Goal: Task Accomplishment & Management: Complete application form

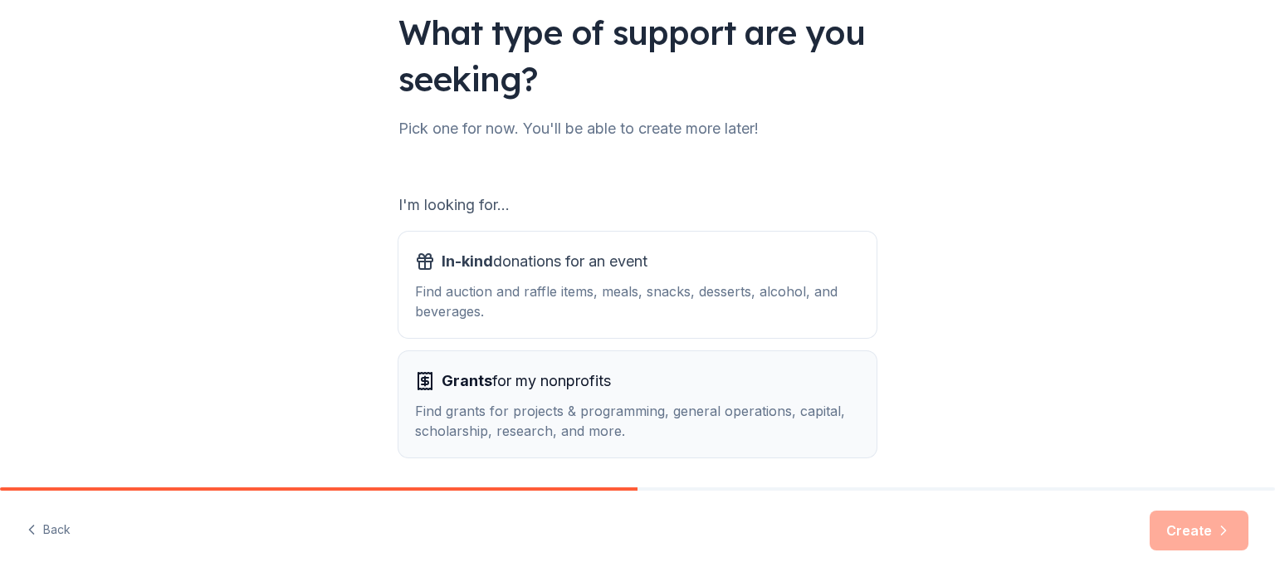
scroll to position [183, 0]
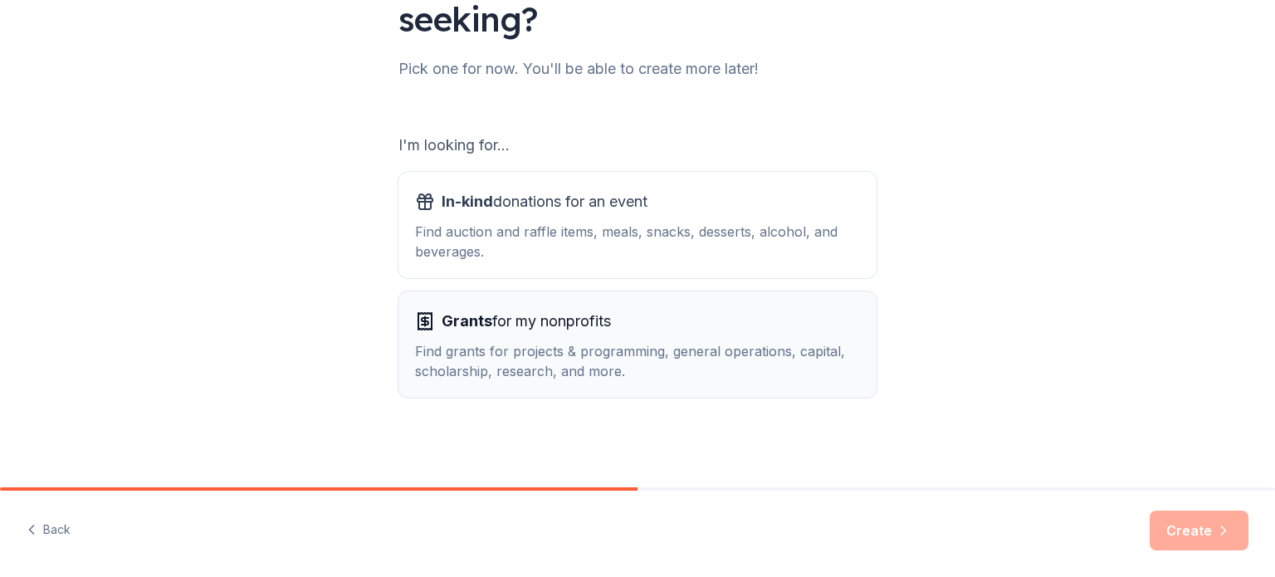
click at [564, 357] on div "Find grants for projects & programming, general operations, capital, scholarshi…" at bounding box center [637, 361] width 445 height 40
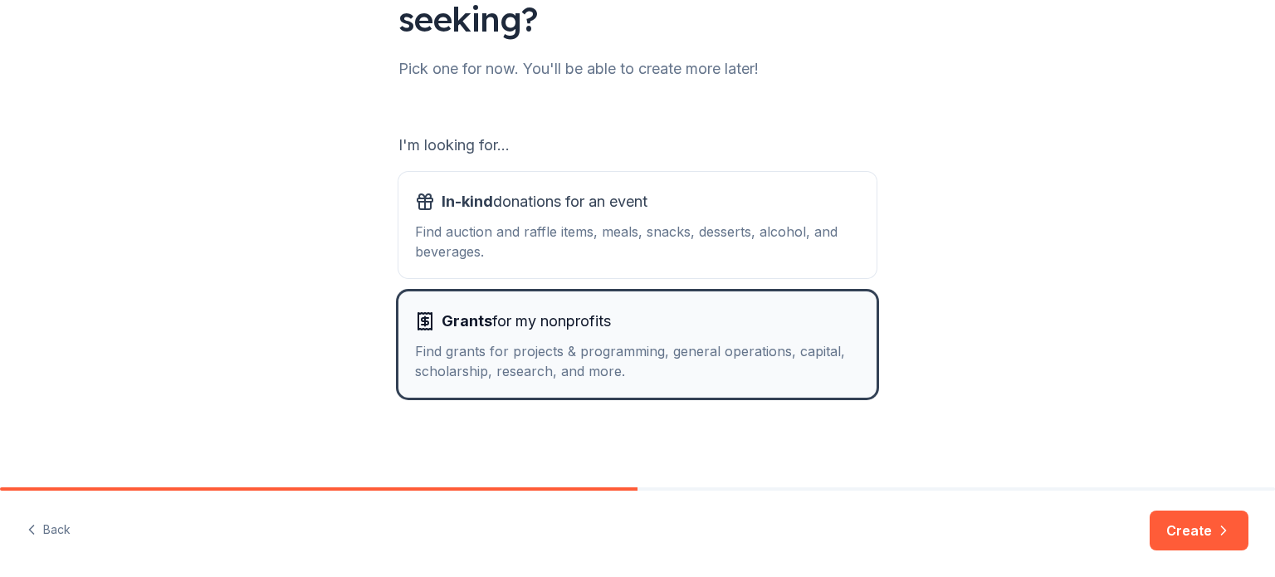
click at [559, 328] on span "Grants for my nonprofits" at bounding box center [526, 321] width 169 height 27
click at [558, 328] on span "Grants for my nonprofits" at bounding box center [526, 321] width 169 height 27
click at [1207, 535] on button "Create" at bounding box center [1199, 530] width 99 height 40
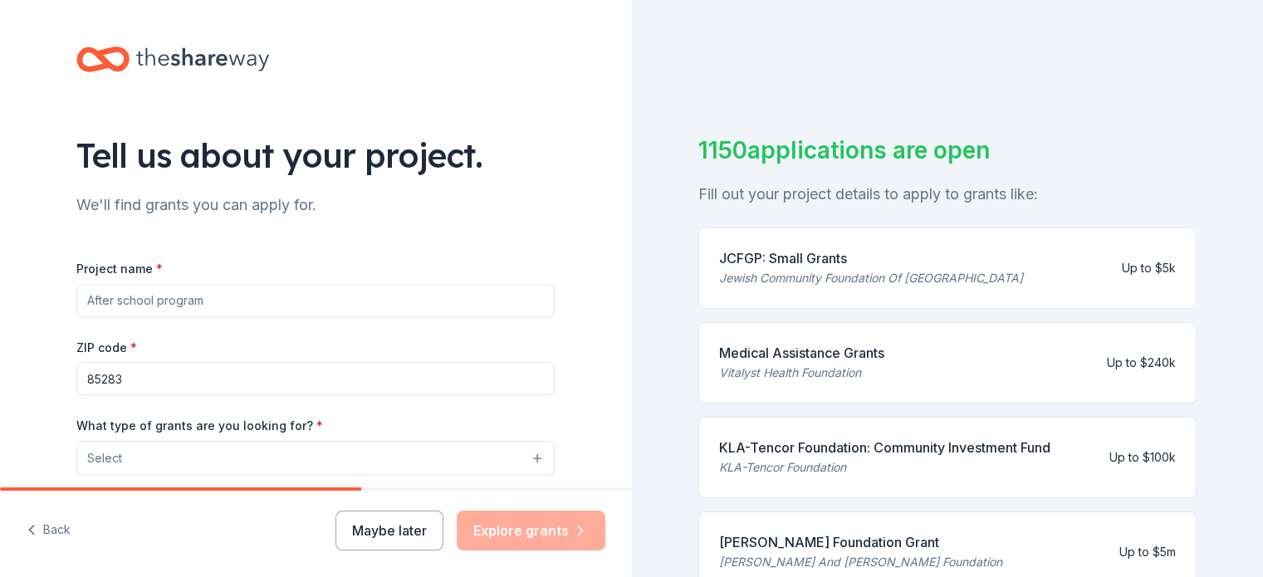
click at [199, 299] on input "Project name *" at bounding box center [315, 300] width 478 height 33
type input "tuition"
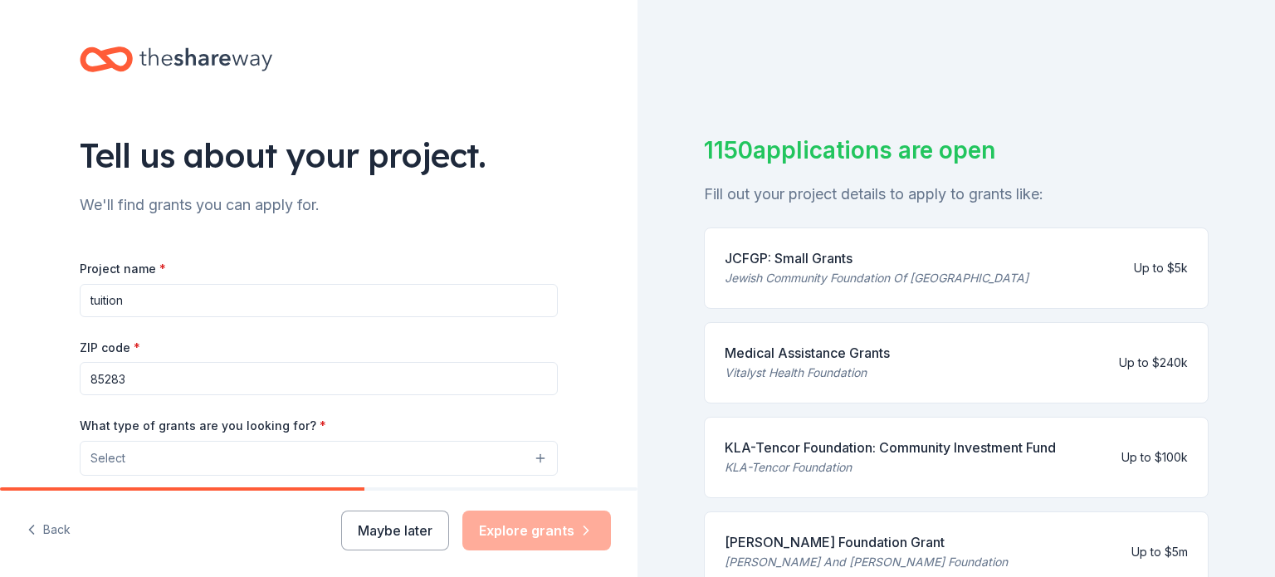
click at [145, 452] on button "Select" at bounding box center [319, 458] width 478 height 35
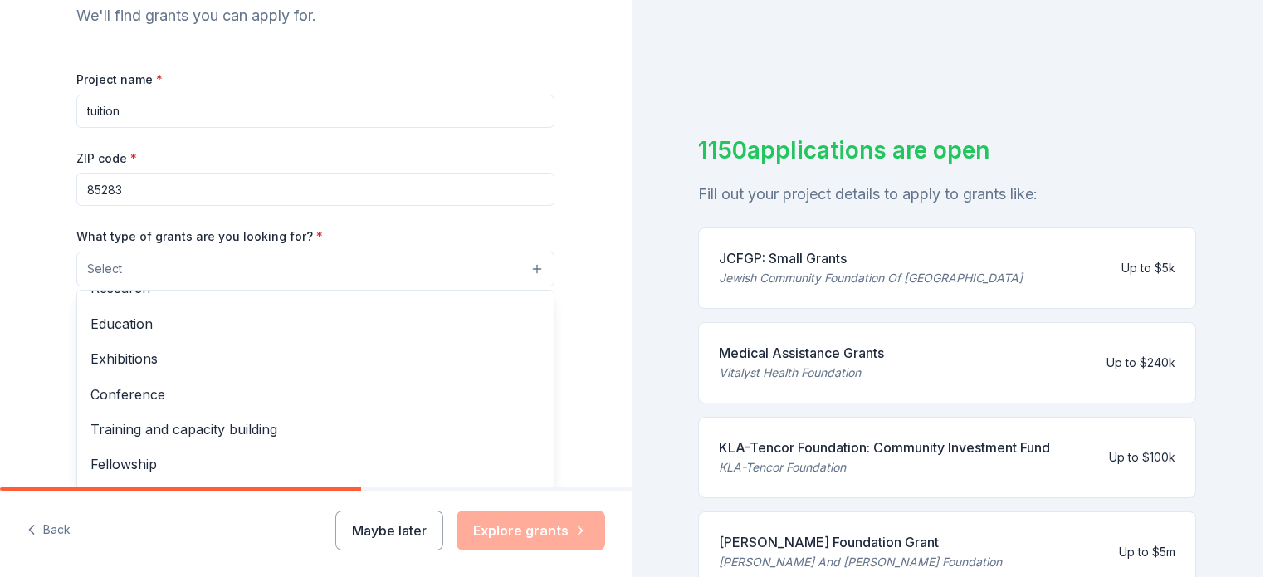
scroll to position [196, 0]
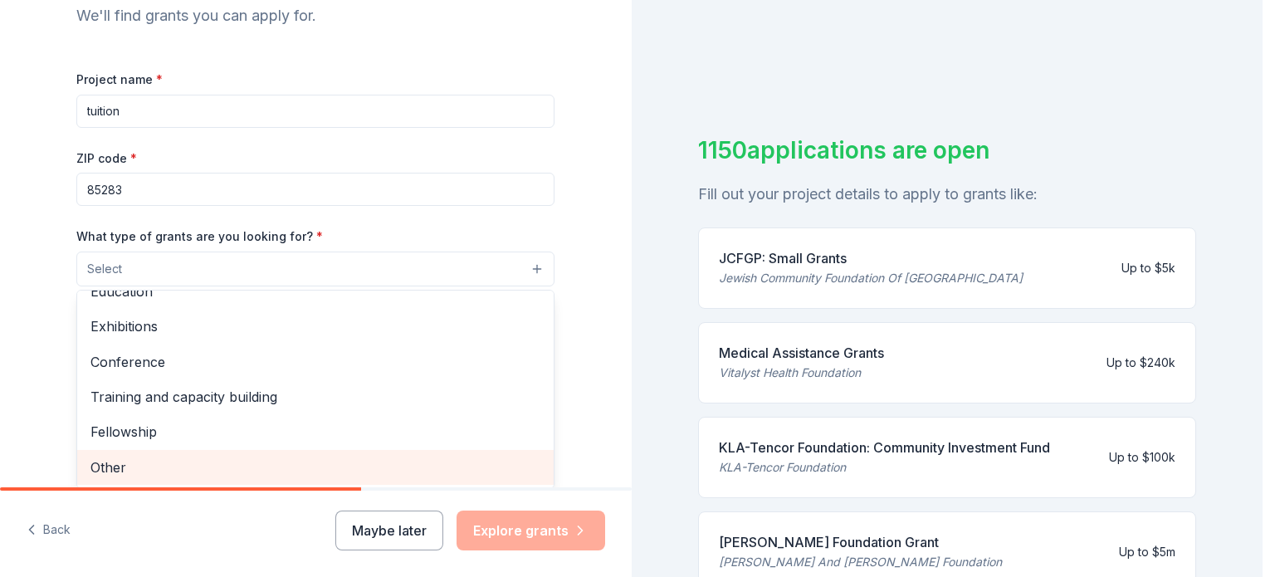
click at [103, 467] on span "Other" at bounding box center [315, 468] width 450 height 22
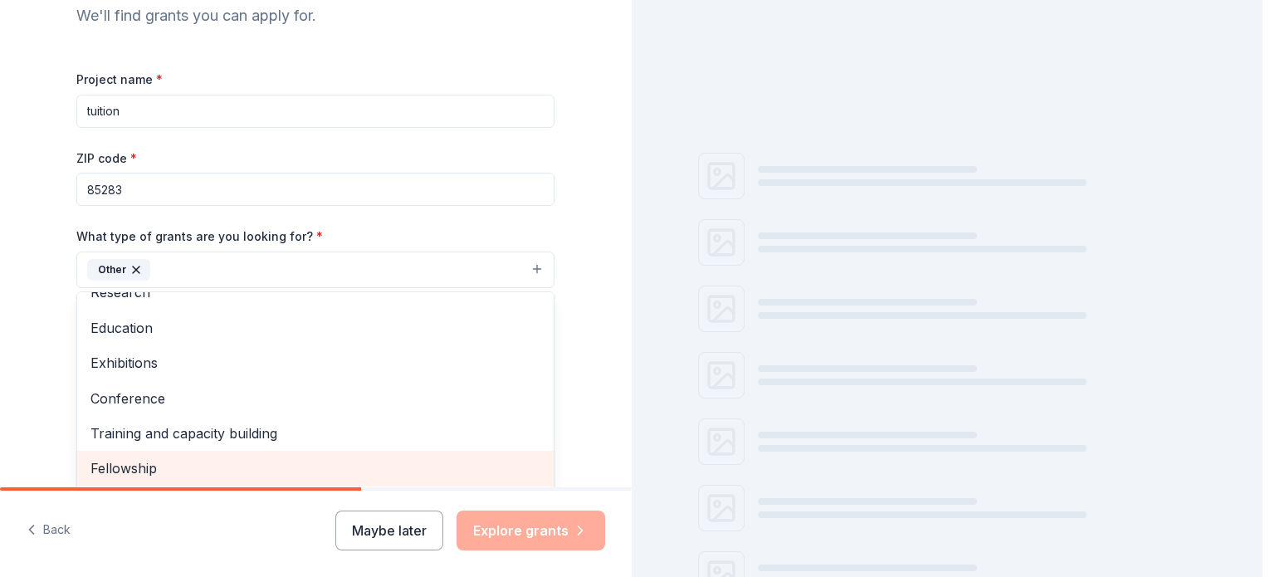
scroll to position [160, 0]
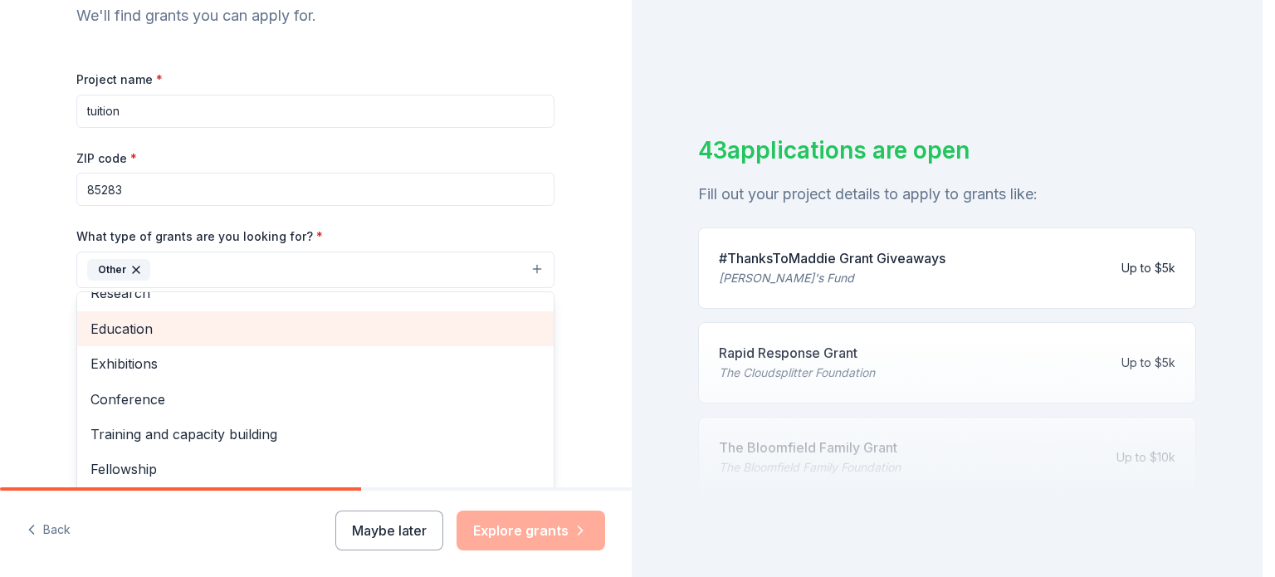
click at [179, 330] on span "Education" at bounding box center [315, 329] width 450 height 22
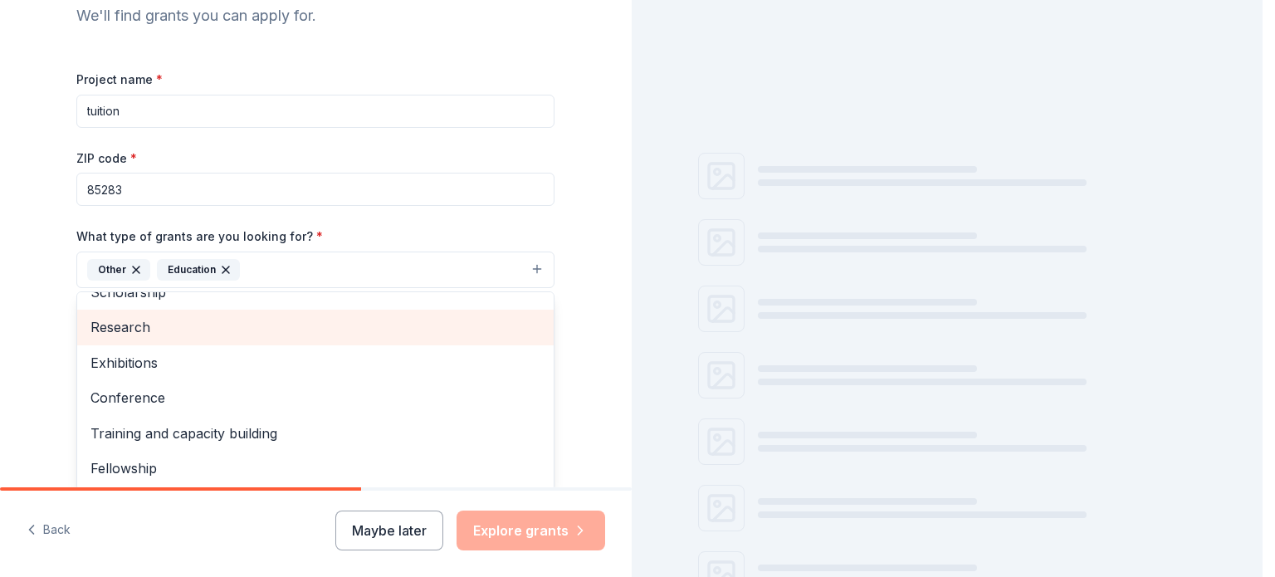
scroll to position [125, 0]
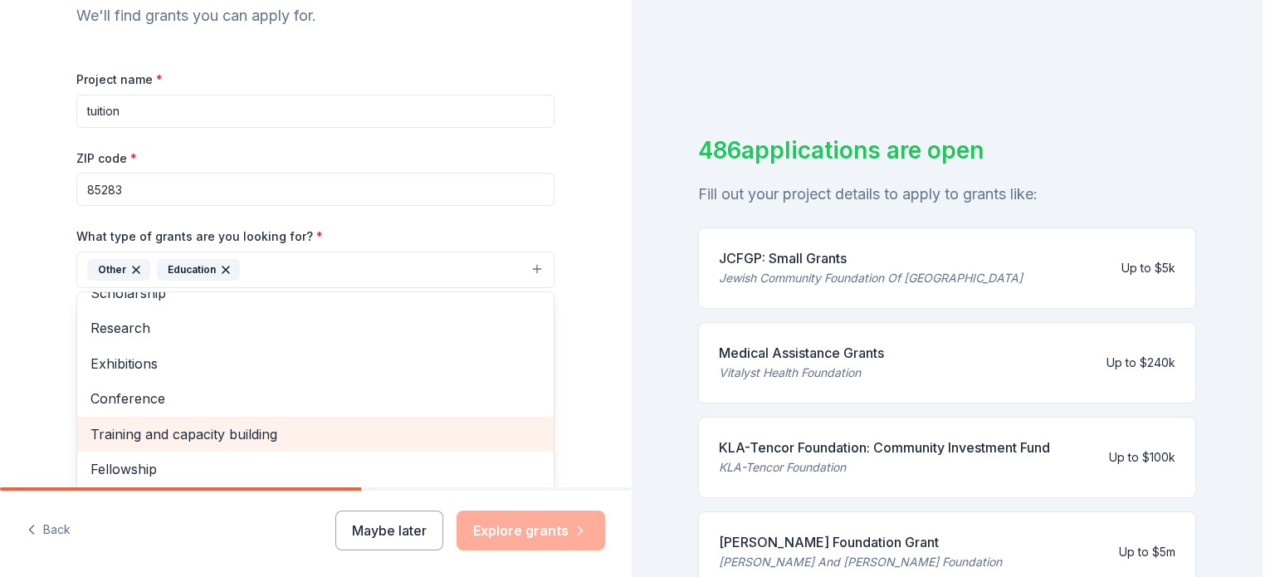
click at [203, 433] on span "Training and capacity building" at bounding box center [315, 434] width 450 height 22
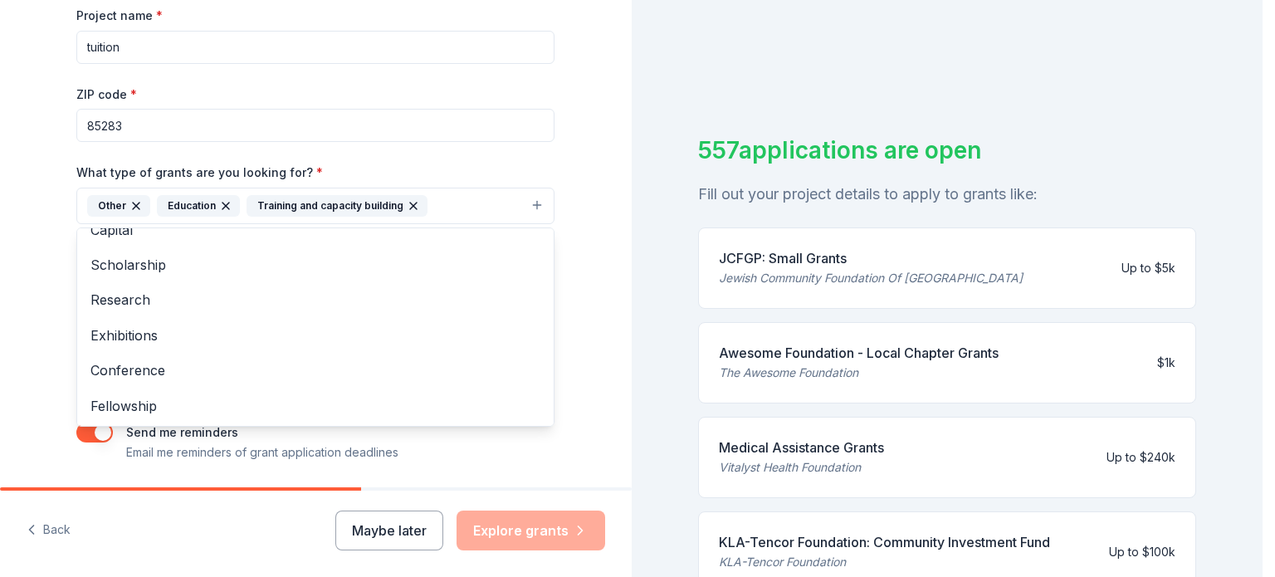
scroll to position [0, 0]
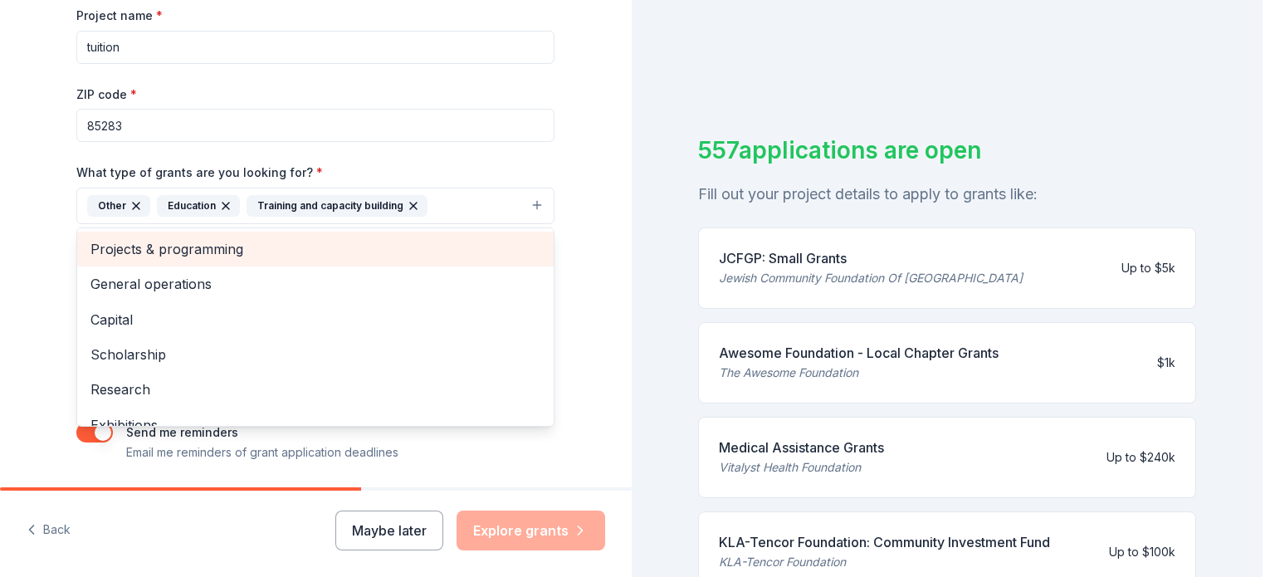
click at [95, 245] on span "Projects & programming" at bounding box center [315, 249] width 450 height 22
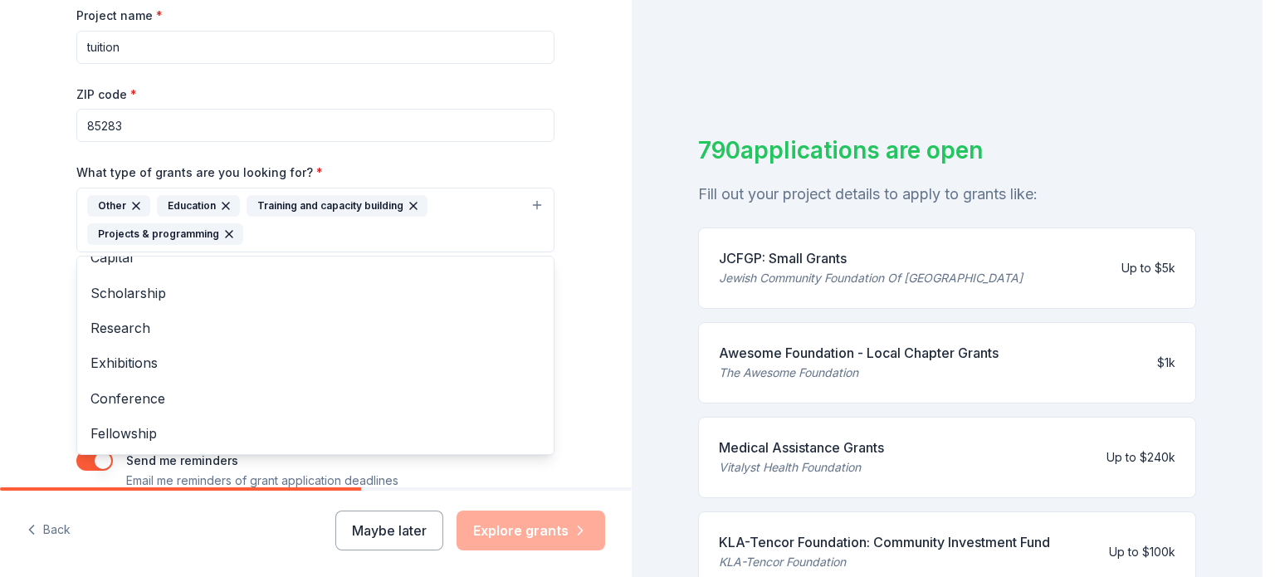
scroll to position [335, 0]
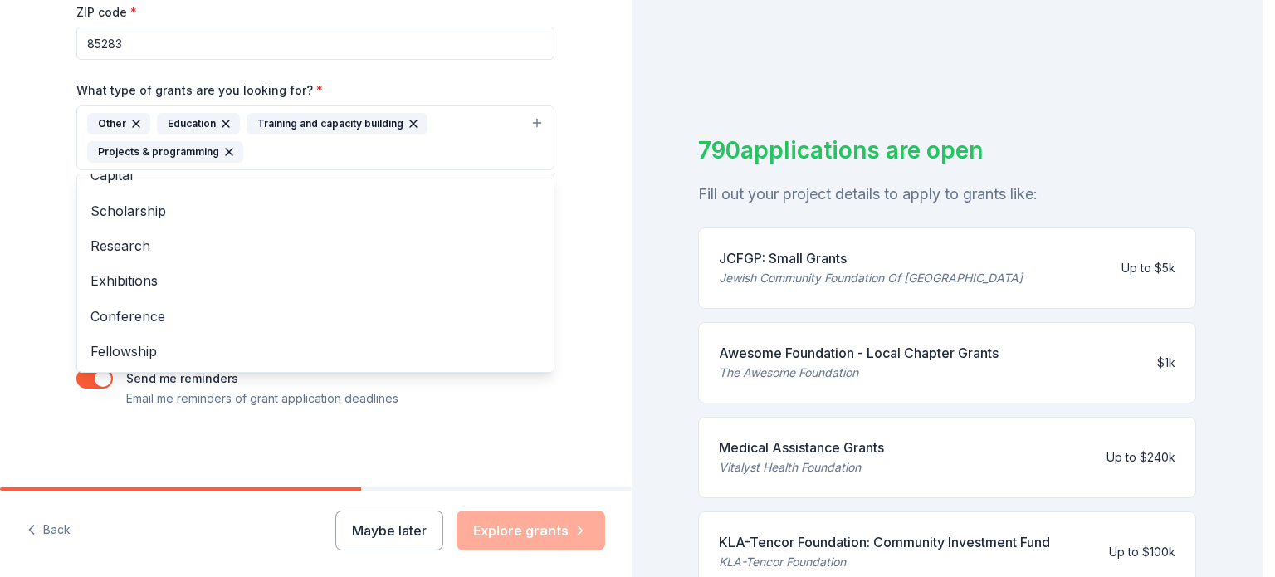
click at [520, 523] on div "Tell us about your project. We'll find grants you can apply for. Project name *…" at bounding box center [316, 288] width 632 height 577
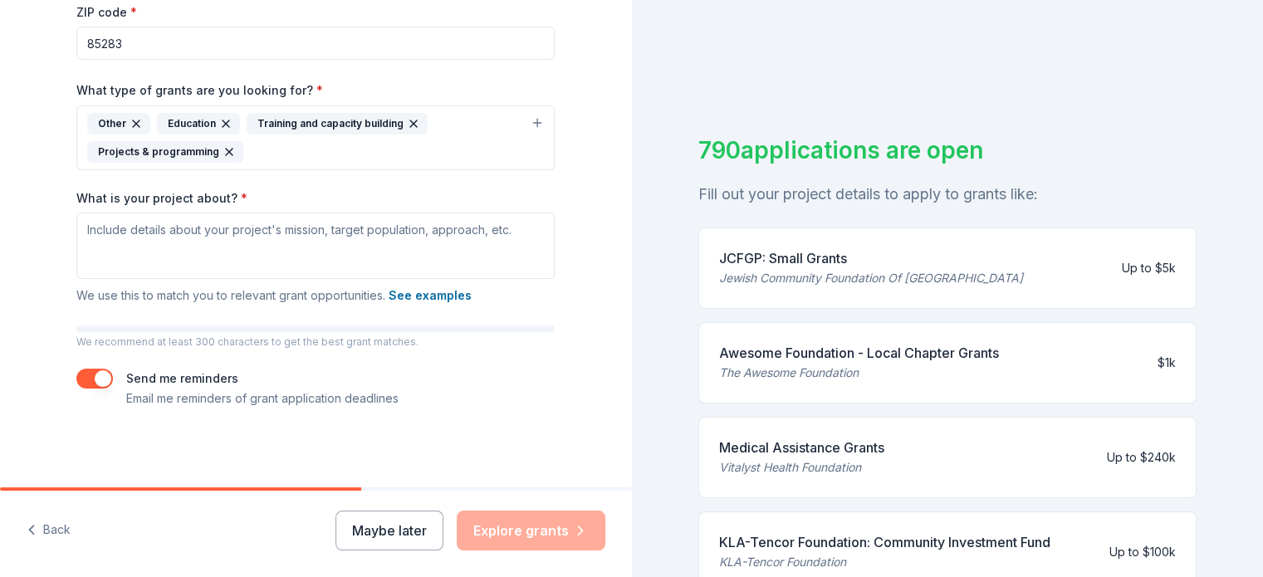
click at [520, 523] on div "Maybe later Explore grants" at bounding box center [470, 530] width 270 height 40
click at [1034, 119] on div "790 applications are open Fill out your project details to apply to grants like…" at bounding box center [948, 288] width 632 height 577
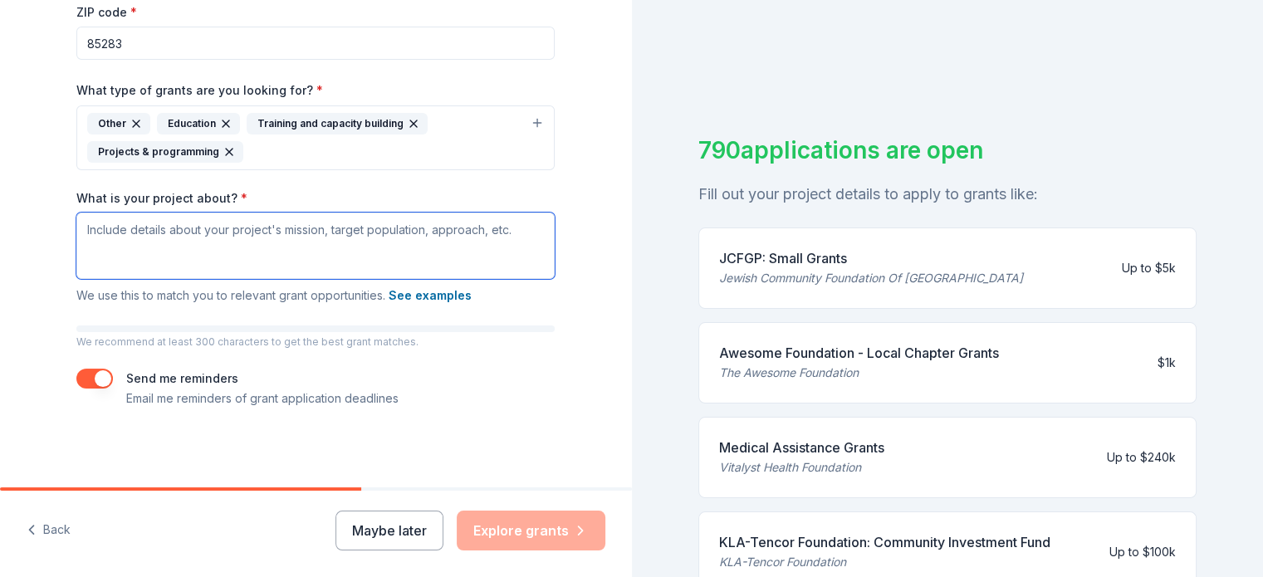
click at [139, 229] on textarea "What is your project about? *" at bounding box center [315, 245] width 478 height 66
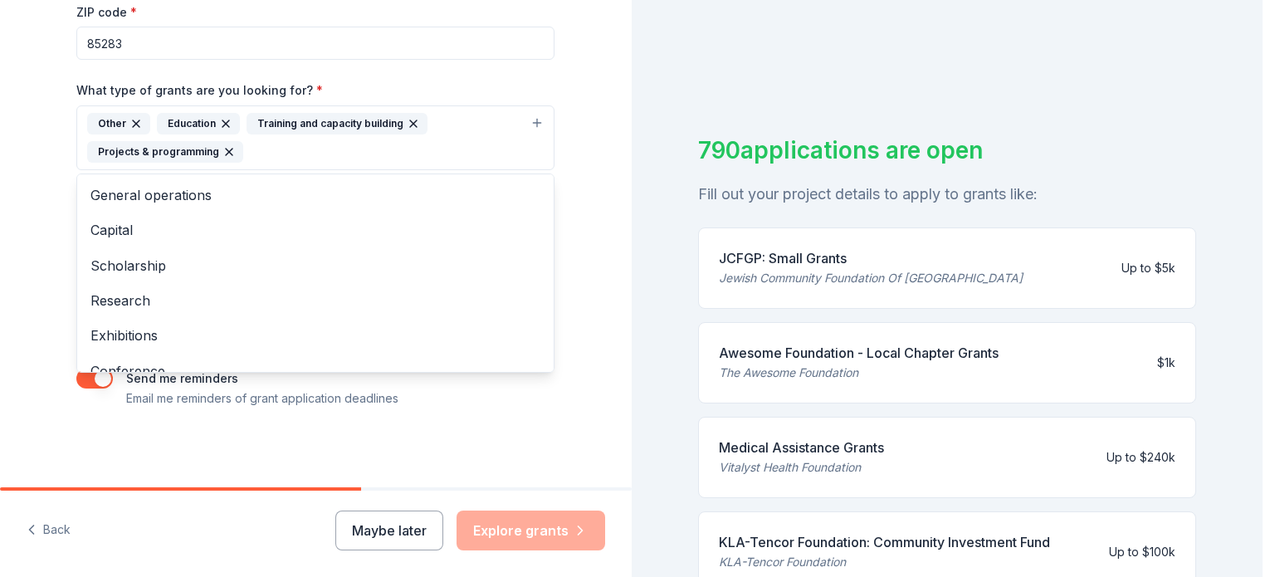
click at [129, 118] on icon "button" at bounding box center [135, 123] width 13 height 13
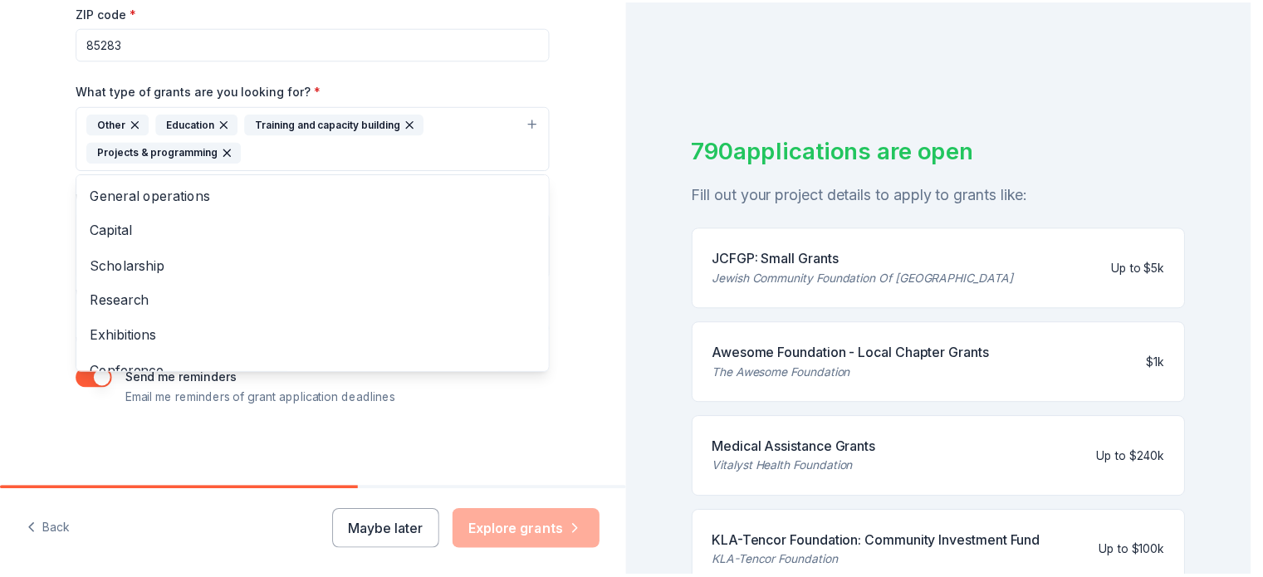
scroll to position [308, 0]
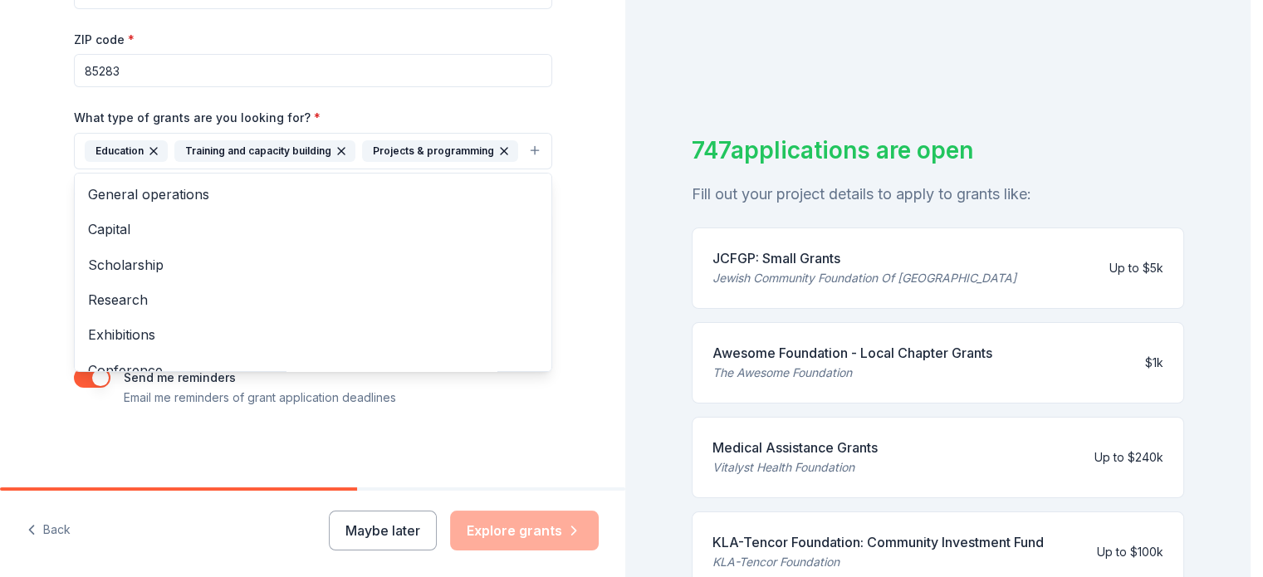
click at [338, 149] on icon "button" at bounding box center [341, 151] width 7 height 7
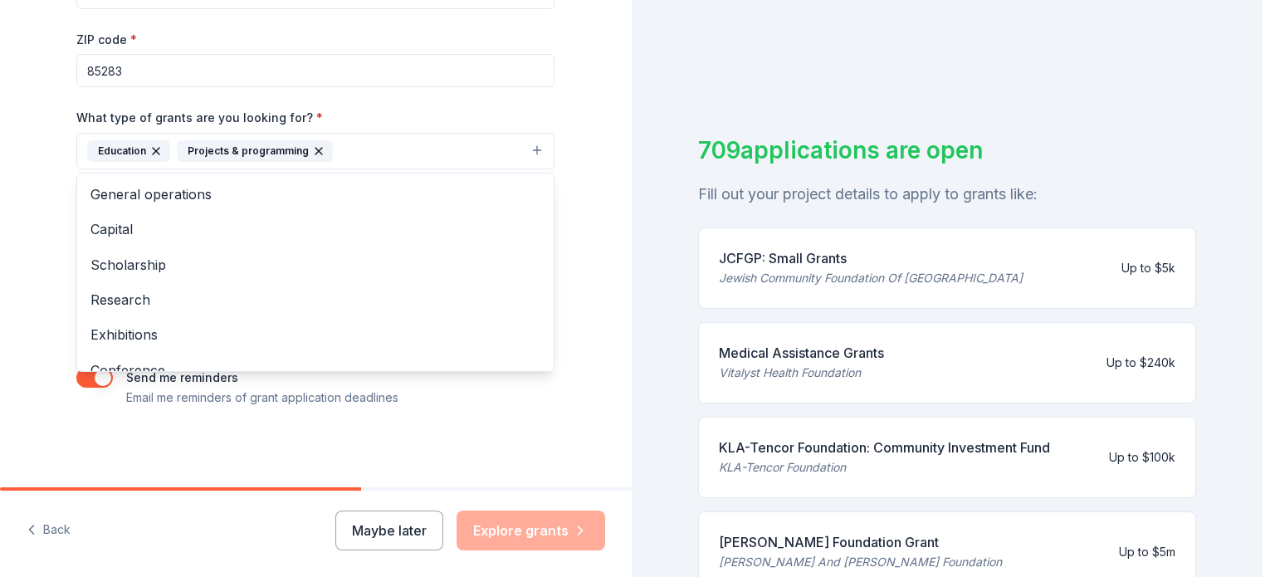
click at [312, 148] on icon "button" at bounding box center [318, 150] width 13 height 13
click at [18, 285] on div "Tell us about your project. We'll find grants you can apply for. Project name *…" at bounding box center [316, 89] width 632 height 795
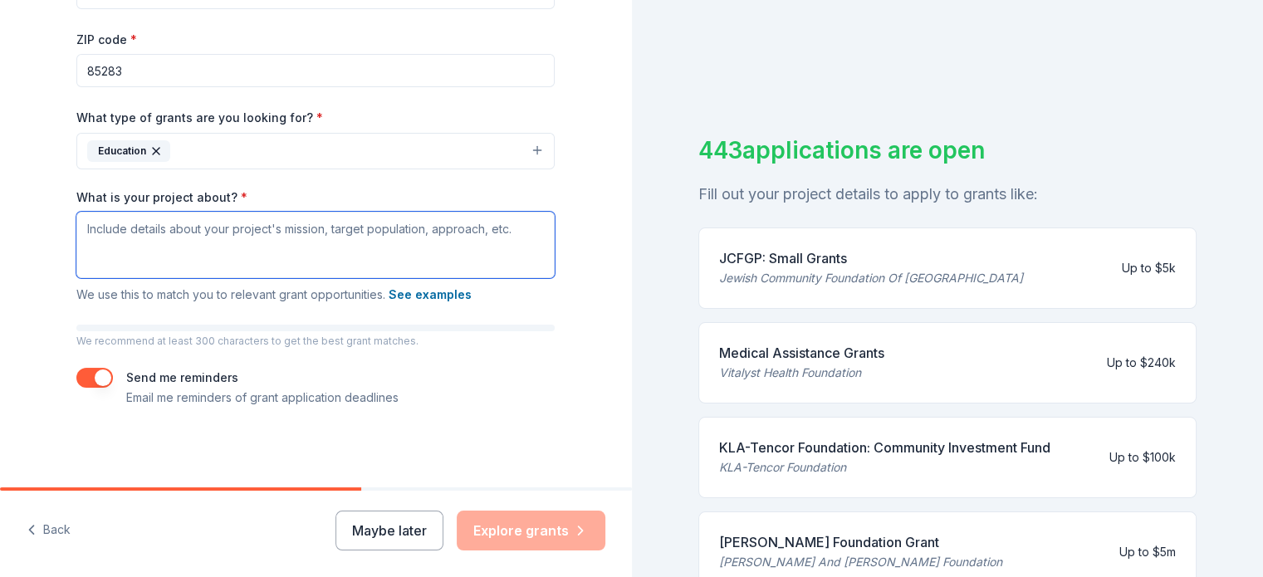
click at [92, 232] on textarea "What is your project about? *" at bounding box center [315, 245] width 478 height 66
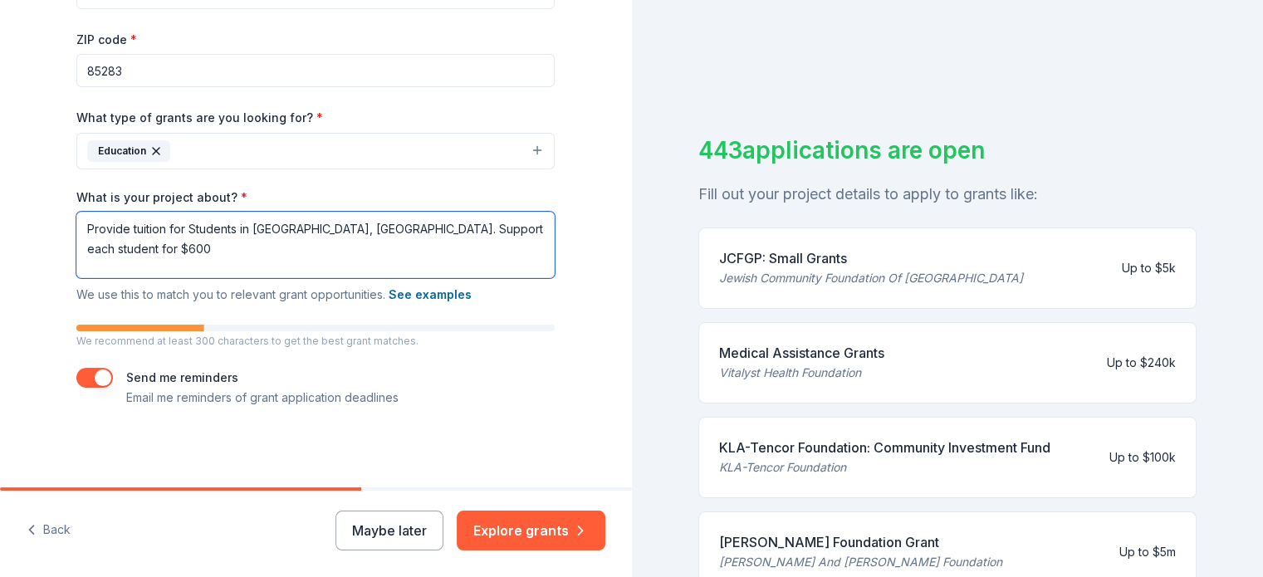
click at [489, 227] on textarea "Provide tuition for Students in [GEOGRAPHIC_DATA], [GEOGRAPHIC_DATA]. Support e…" at bounding box center [315, 245] width 478 height 66
click at [464, 229] on textarea "Provide tuition for Students in [GEOGRAPHIC_DATA], [GEOGRAPHIC_DATA]. Support e…" at bounding box center [315, 245] width 478 height 66
click at [466, 229] on textarea "Provide tuition for Students in [GEOGRAPHIC_DATA], [GEOGRAPHIC_DATA]. Support e…" at bounding box center [315, 245] width 478 height 66
click at [149, 272] on textarea "Provide tuition for Students in [GEOGRAPHIC_DATA], [GEOGRAPHIC_DATA]. Support e…" at bounding box center [315, 245] width 478 height 66
click at [78, 250] on textarea "Provide tuition for Students in [GEOGRAPHIC_DATA], [GEOGRAPHIC_DATA]. Support e…" at bounding box center [315, 245] width 478 height 66
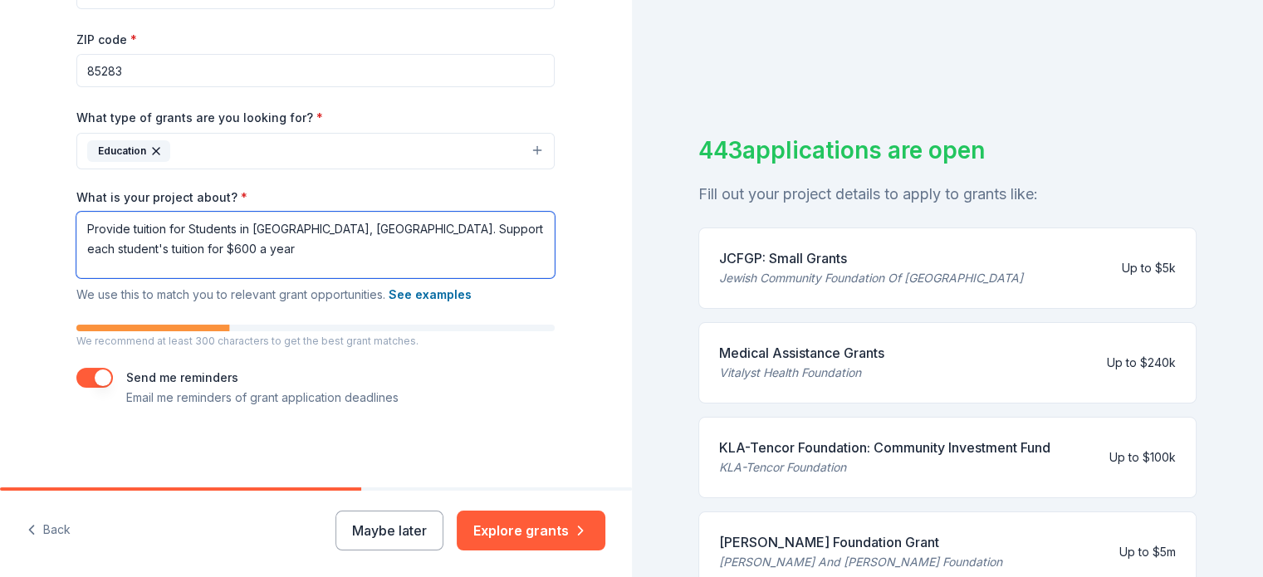
click at [152, 248] on textarea "Provide tuition for Students in [GEOGRAPHIC_DATA], [GEOGRAPHIC_DATA]. Support e…" at bounding box center [315, 245] width 478 height 66
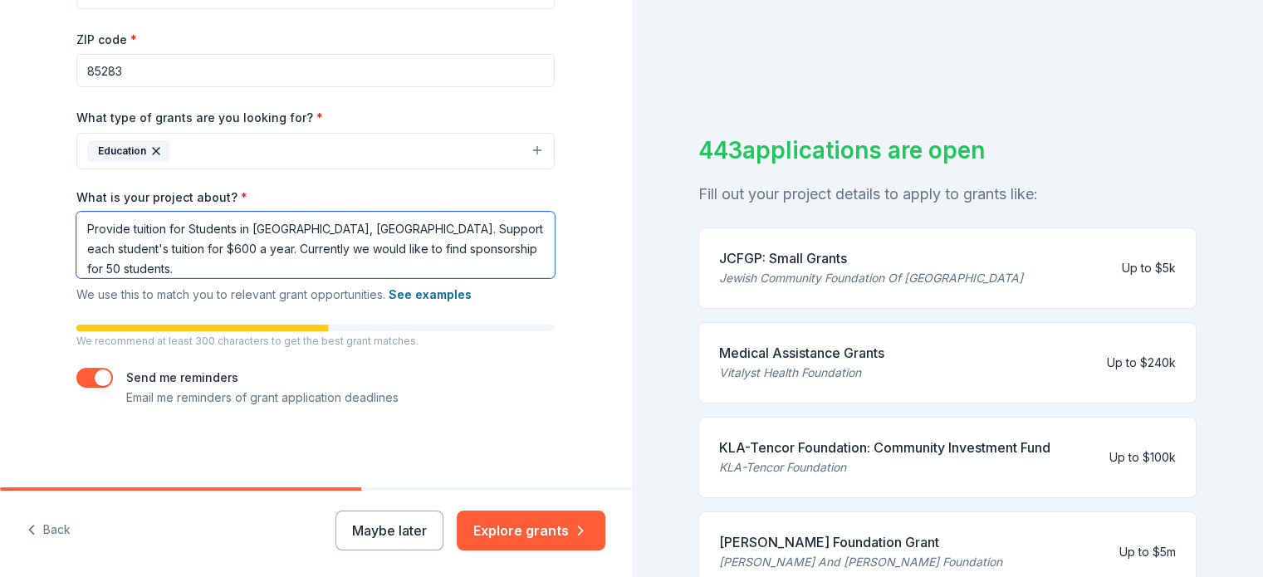
click at [203, 249] on textarea "Provide tuition for Students in [GEOGRAPHIC_DATA], [GEOGRAPHIC_DATA]. Support e…" at bounding box center [315, 245] width 478 height 66
click at [491, 251] on textarea "Provide tuition for Students in [GEOGRAPHIC_DATA], [GEOGRAPHIC_DATA]. Support e…" at bounding box center [315, 245] width 478 height 66
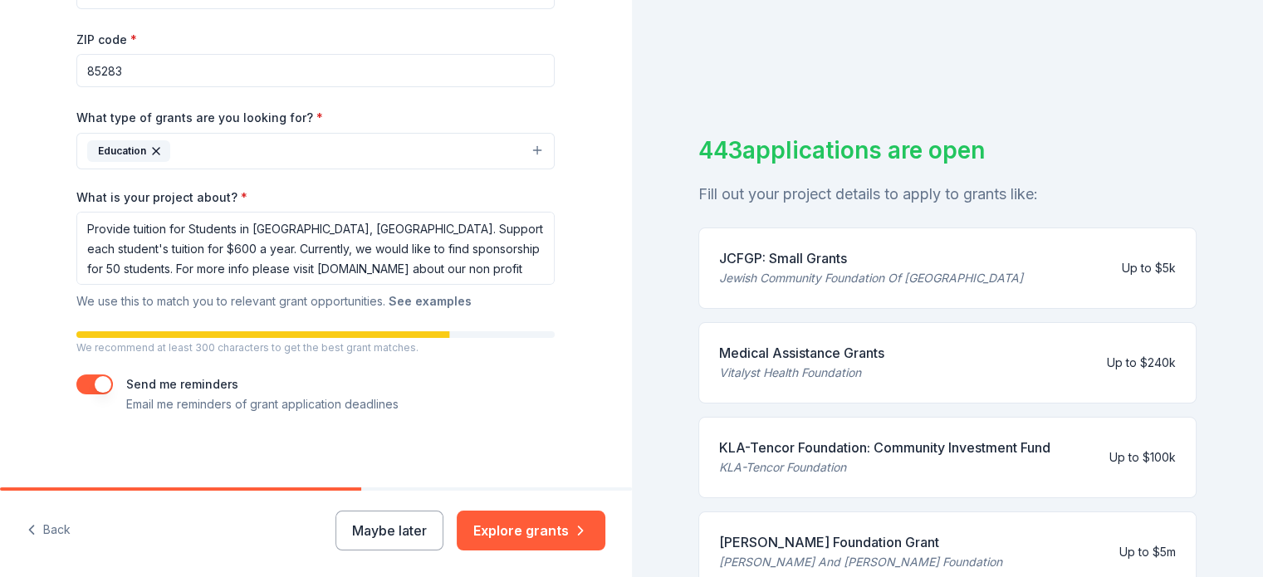
click at [439, 300] on button "See examples" at bounding box center [429, 301] width 83 height 20
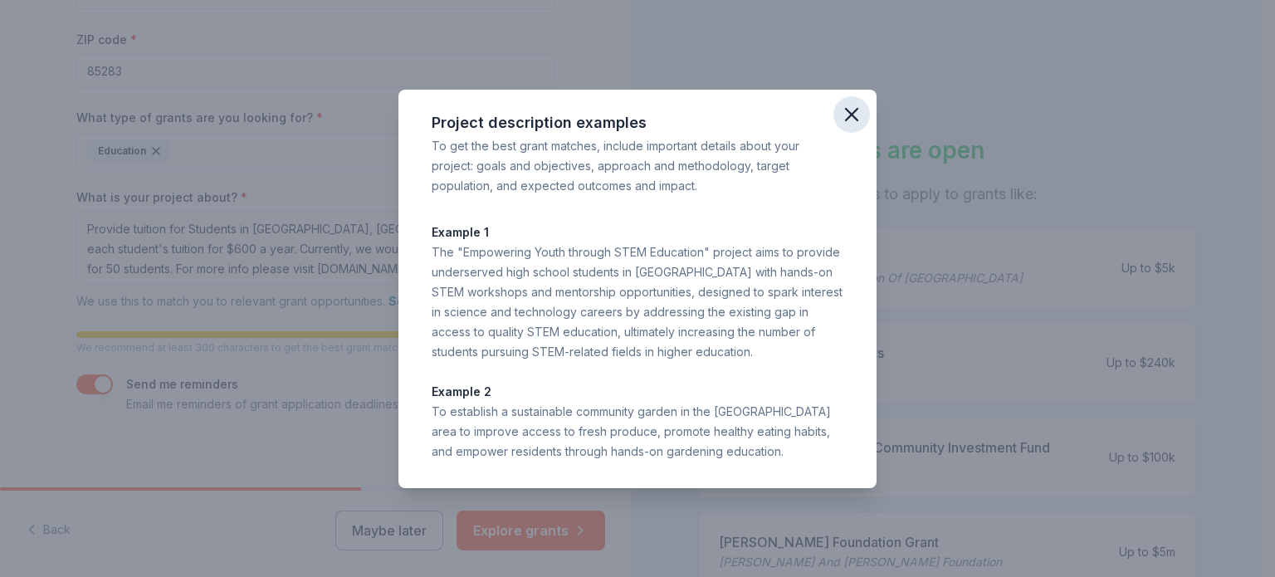
click at [849, 115] on icon "button" at bounding box center [851, 114] width 23 height 23
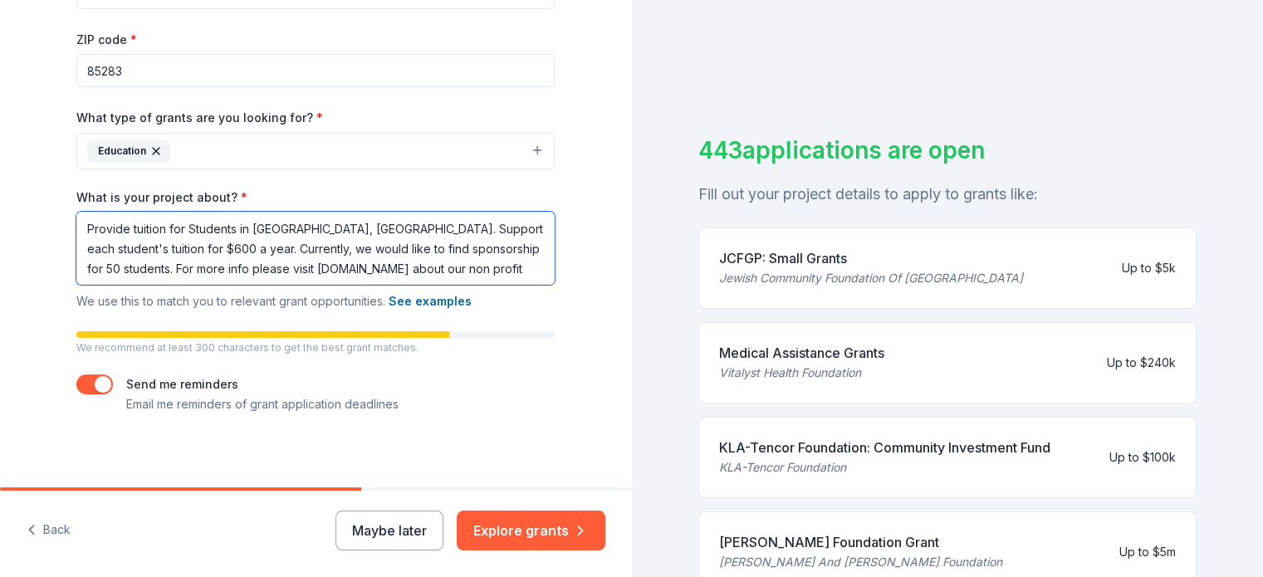
click at [158, 226] on textarea "Provide tuition for Students in [GEOGRAPHIC_DATA], [GEOGRAPHIC_DATA]. Support e…" at bounding box center [315, 248] width 478 height 73
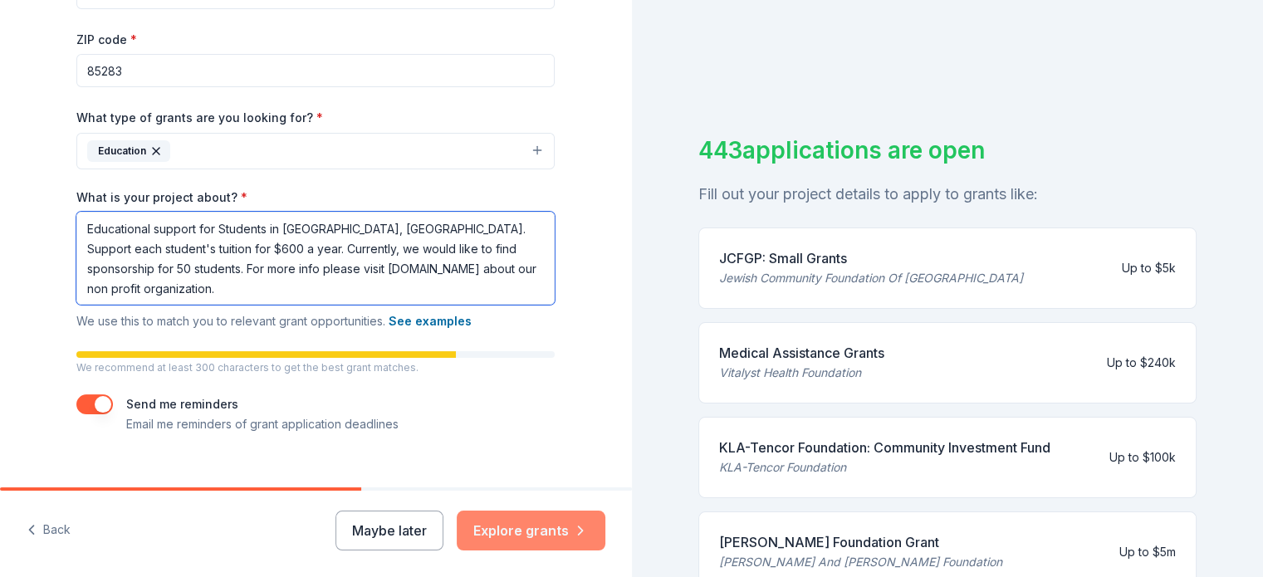
type textarea "Educational support for Students in [GEOGRAPHIC_DATA], [GEOGRAPHIC_DATA]. Suppo…"
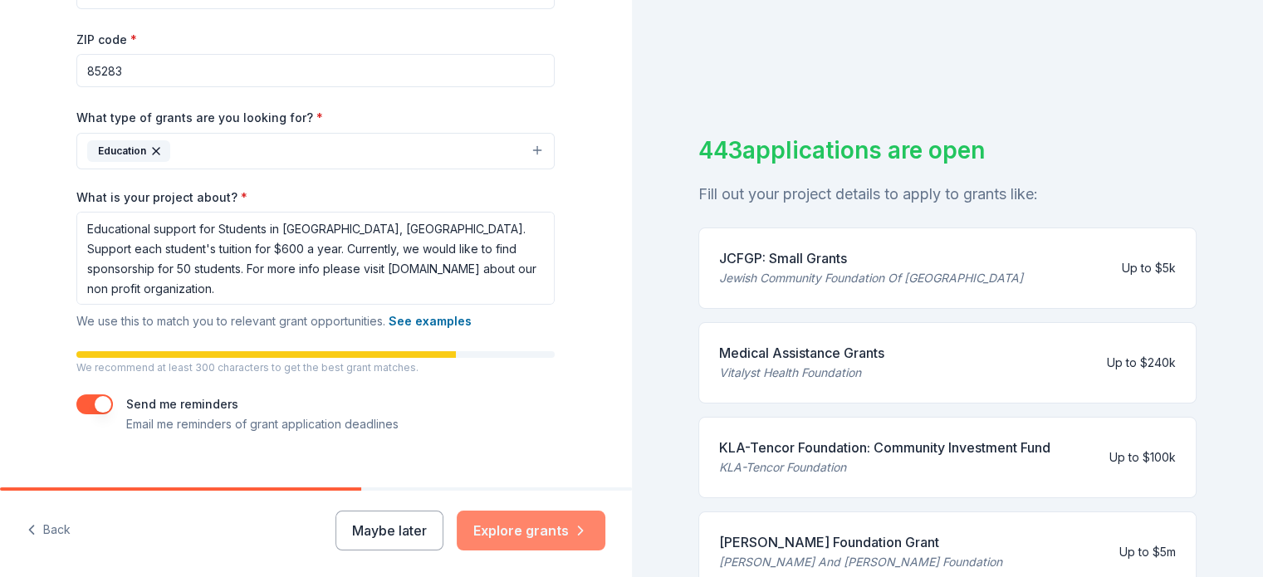
click at [529, 531] on button "Explore grants" at bounding box center [531, 530] width 149 height 40
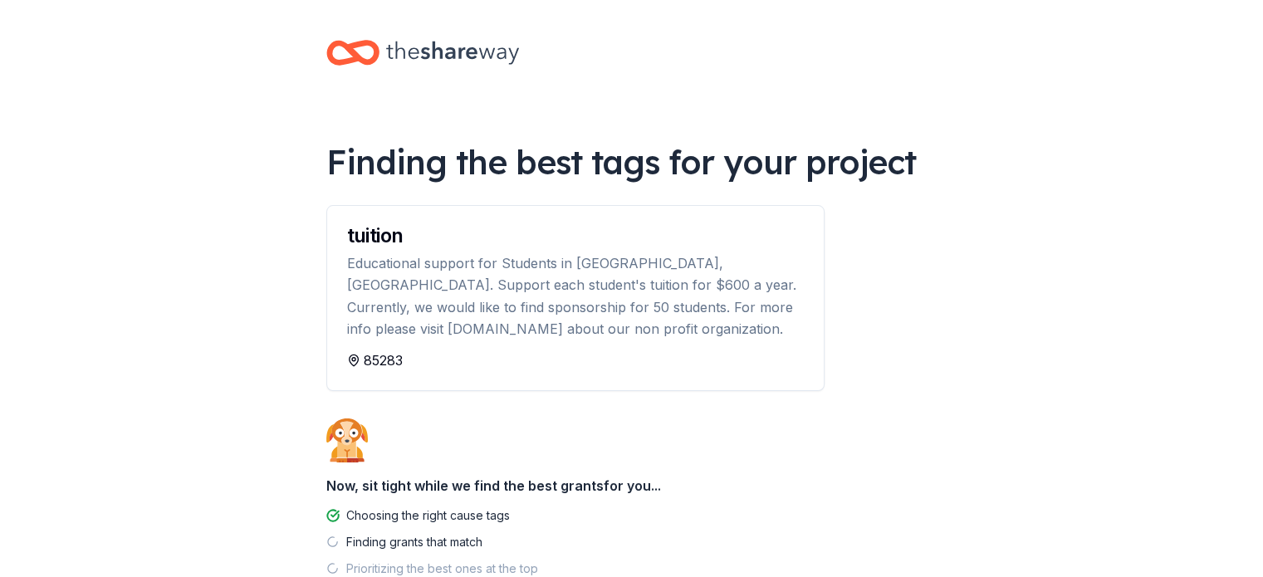
scroll to position [110, 0]
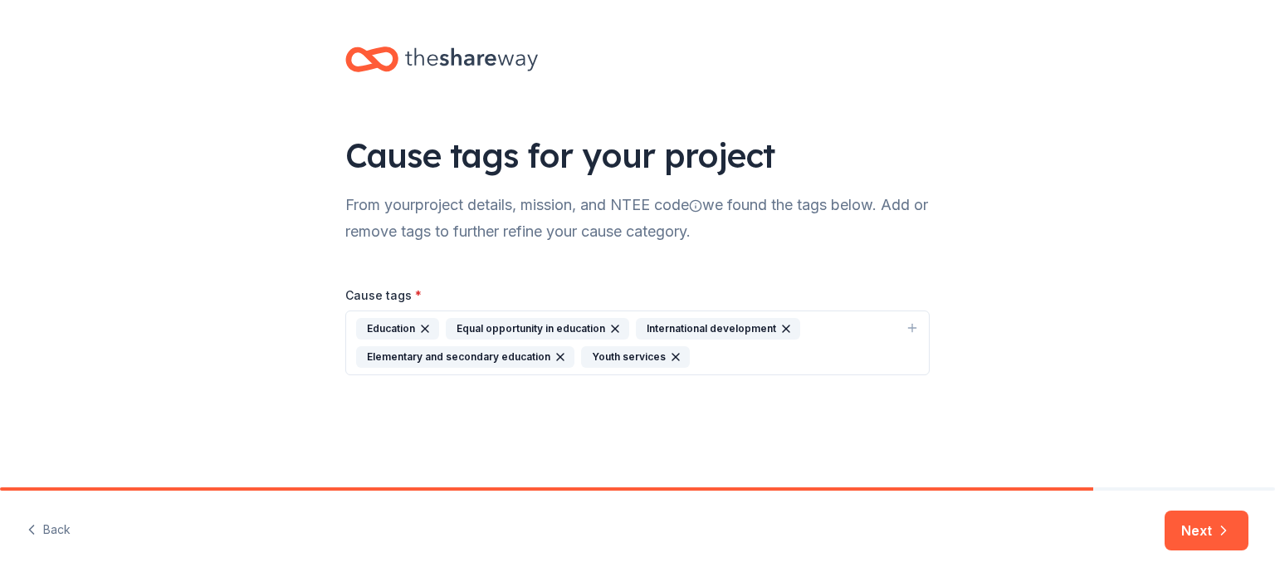
click at [1138, 459] on div "Cause tags for your project From your project details, mission, and NTEE code w…" at bounding box center [637, 243] width 1275 height 487
click at [1180, 530] on button "Next" at bounding box center [1207, 530] width 84 height 40
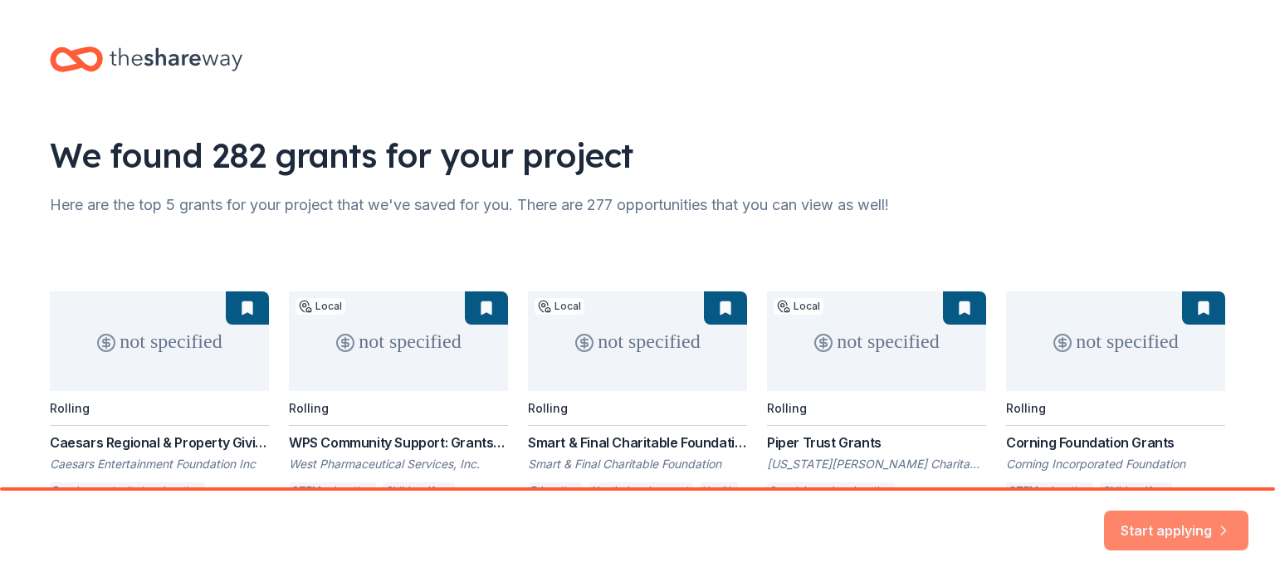
click at [1148, 526] on button "Start applying" at bounding box center [1176, 521] width 144 height 40
click at [191, 369] on div "not specified Rolling Caesars Regional & Property Giving Caesars Entertainment …" at bounding box center [637, 414] width 1175 height 247
click at [1152, 527] on div "Start applying" at bounding box center [1176, 530] width 144 height 40
click at [1028, 528] on div "Start applying" at bounding box center [637, 534] width 1275 height 86
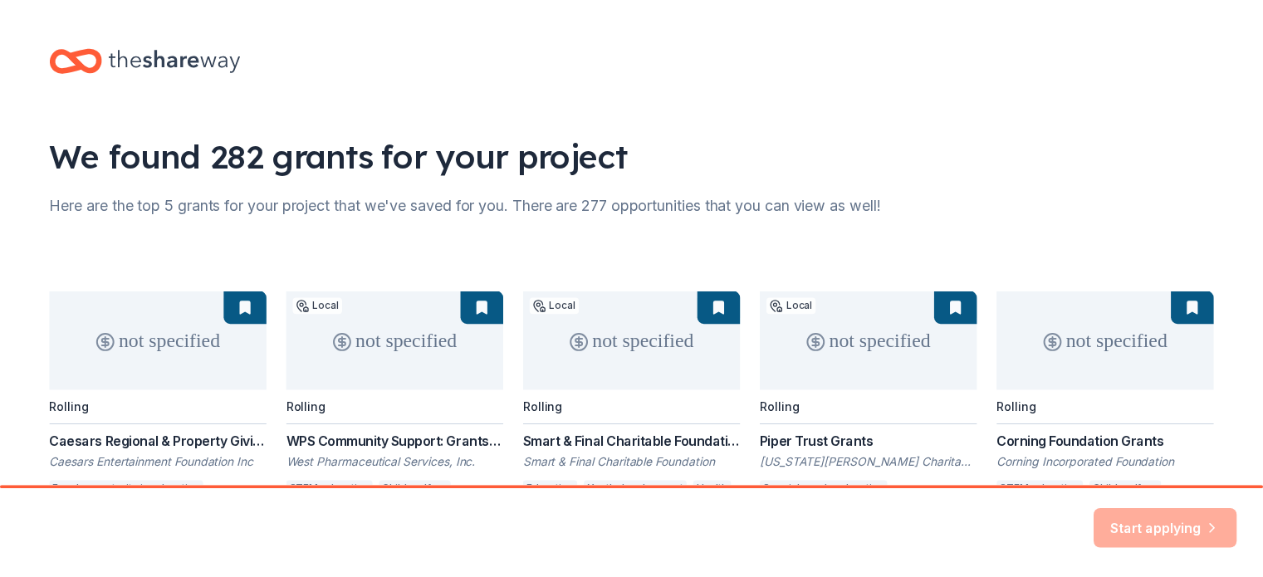
scroll to position [131, 0]
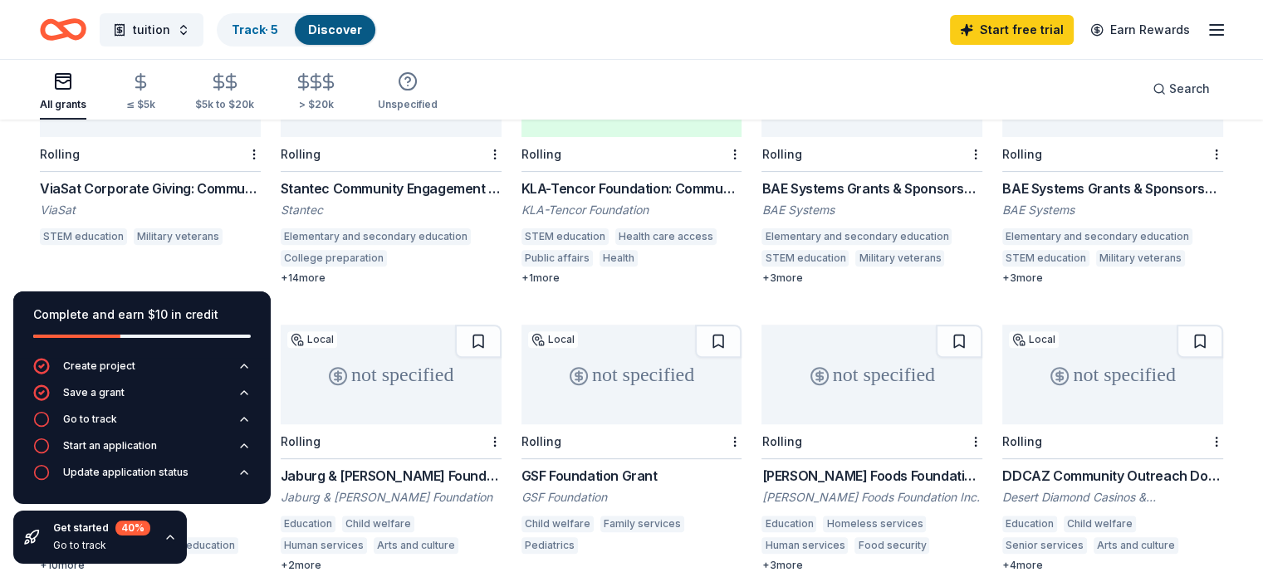
scroll to position [543, 0]
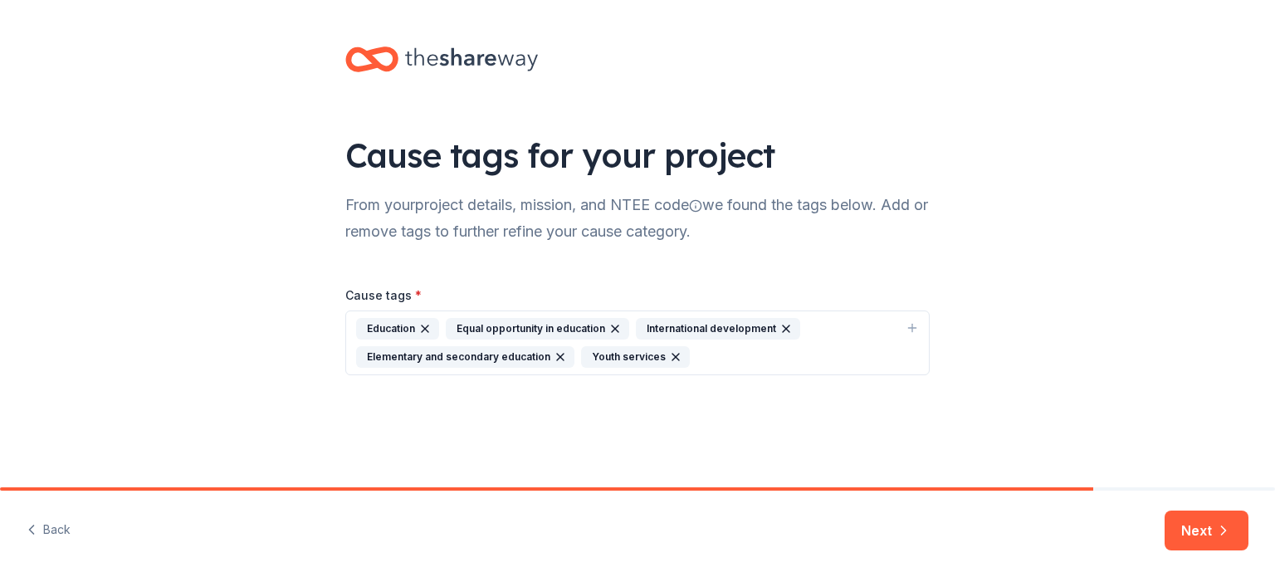
click at [609, 327] on icon "button" at bounding box center [614, 328] width 13 height 13
click at [444, 352] on icon "button" at bounding box center [450, 356] width 13 height 13
click at [814, 324] on icon "button" at bounding box center [820, 328] width 13 height 13
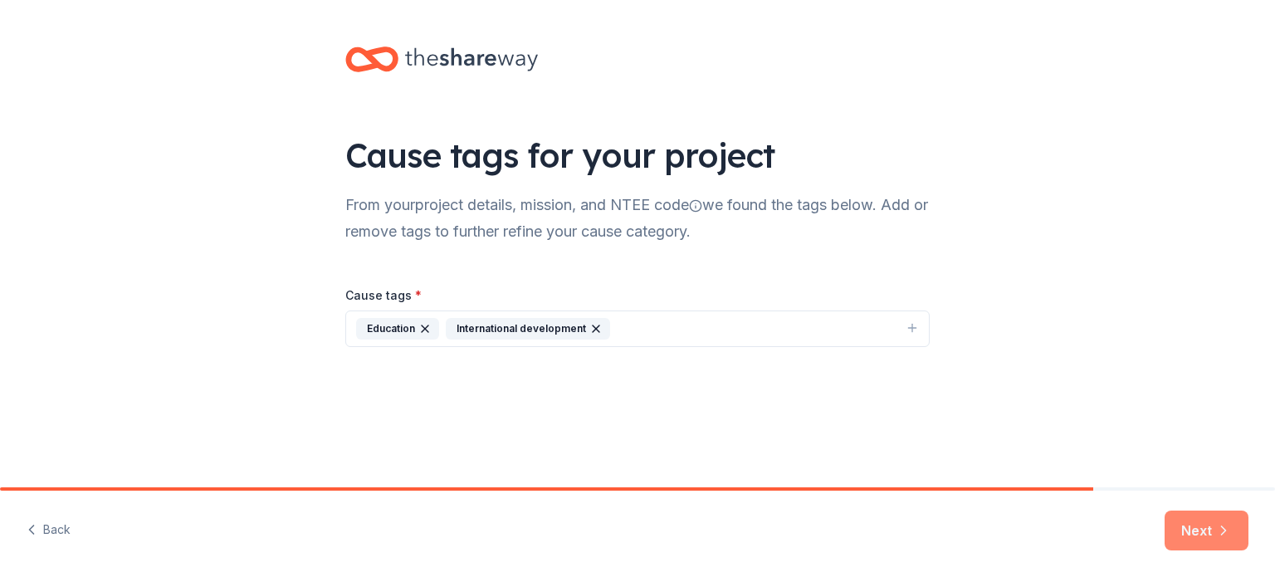
click at [1199, 539] on button "Next" at bounding box center [1207, 530] width 84 height 40
click at [1199, 540] on div "Next" at bounding box center [1207, 530] width 84 height 40
click at [1199, 522] on div "Next" at bounding box center [1207, 530] width 84 height 40
click at [1192, 529] on div "Next" at bounding box center [1207, 530] width 84 height 40
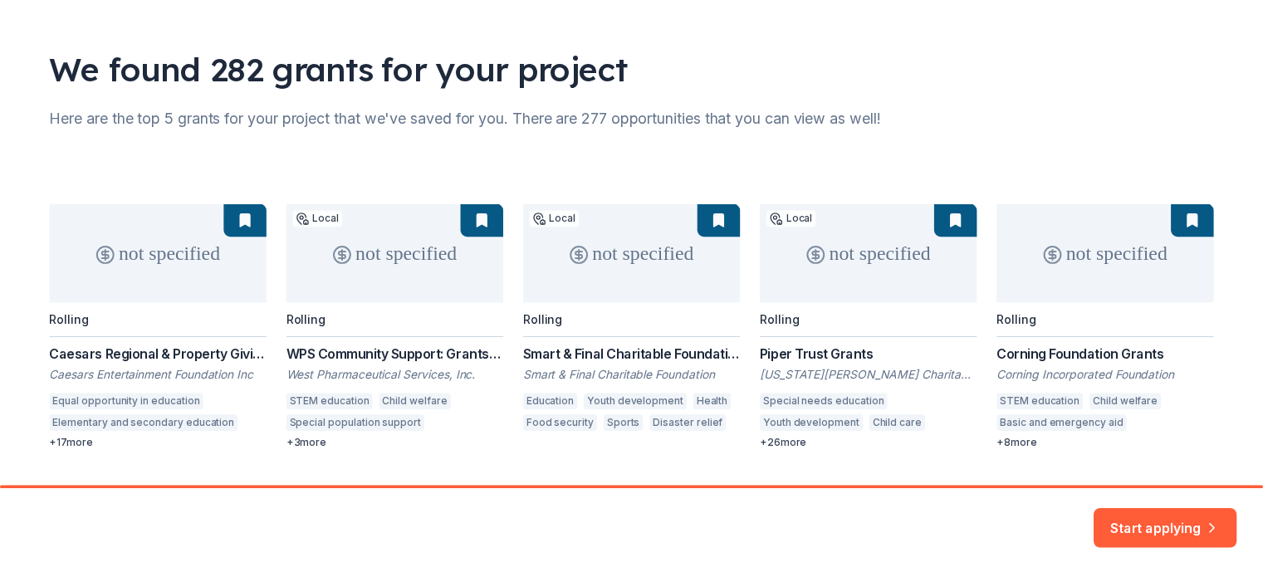
scroll to position [131, 0]
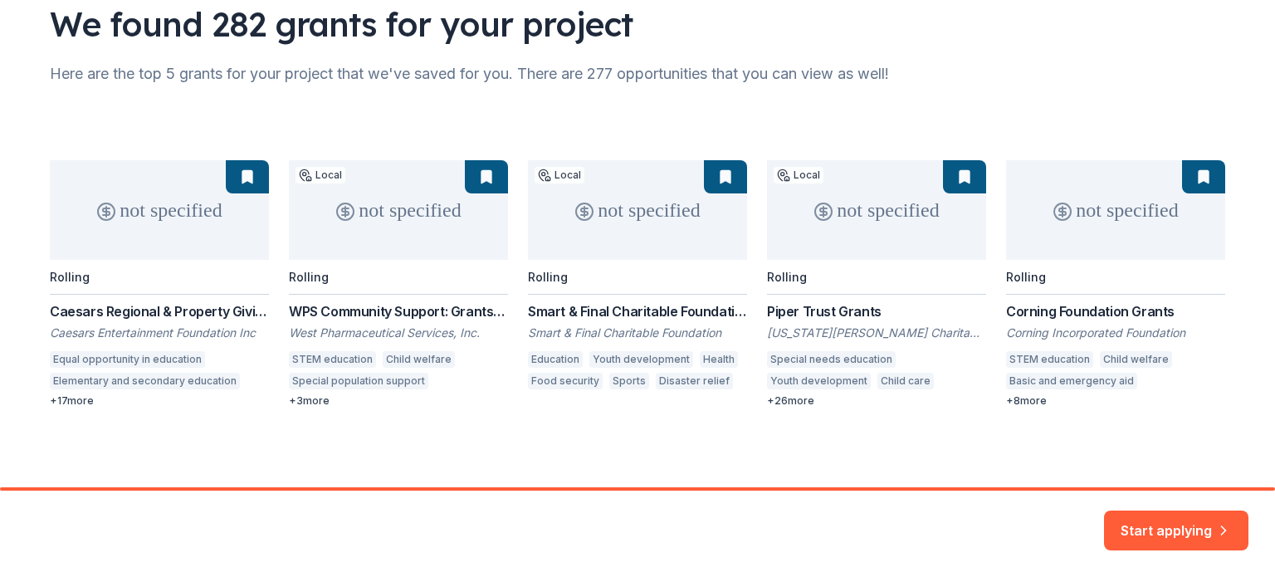
click at [787, 400] on div "not specified Rolling Caesars Regional & Property Giving Caesars Entertainment …" at bounding box center [637, 283] width 1175 height 247
click at [1165, 520] on button "Start applying" at bounding box center [1176, 521] width 144 height 40
click at [1165, 520] on div "Start applying" at bounding box center [1176, 530] width 144 height 40
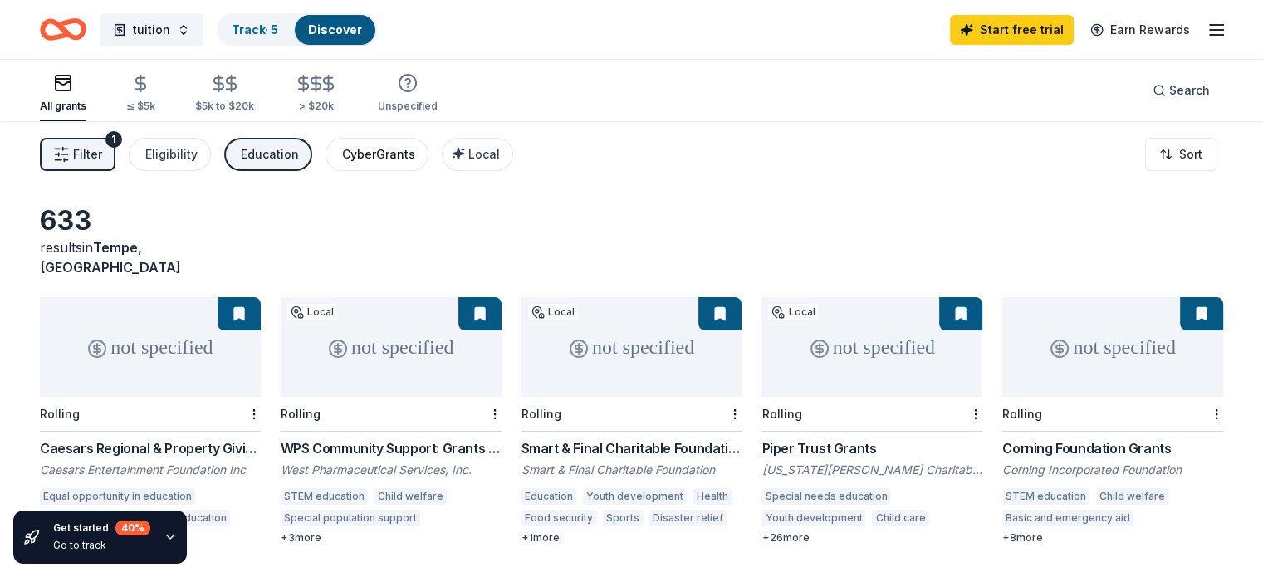
click at [386, 156] on div "CyberGrants" at bounding box center [378, 154] width 73 height 20
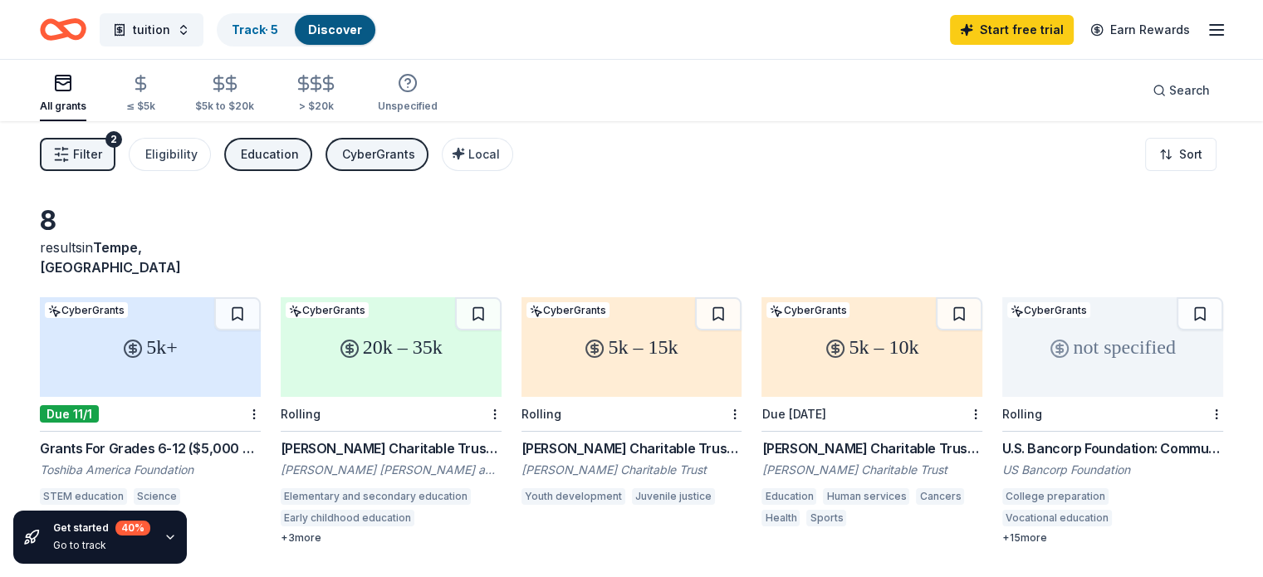
click at [291, 159] on div "Education" at bounding box center [270, 154] width 58 height 20
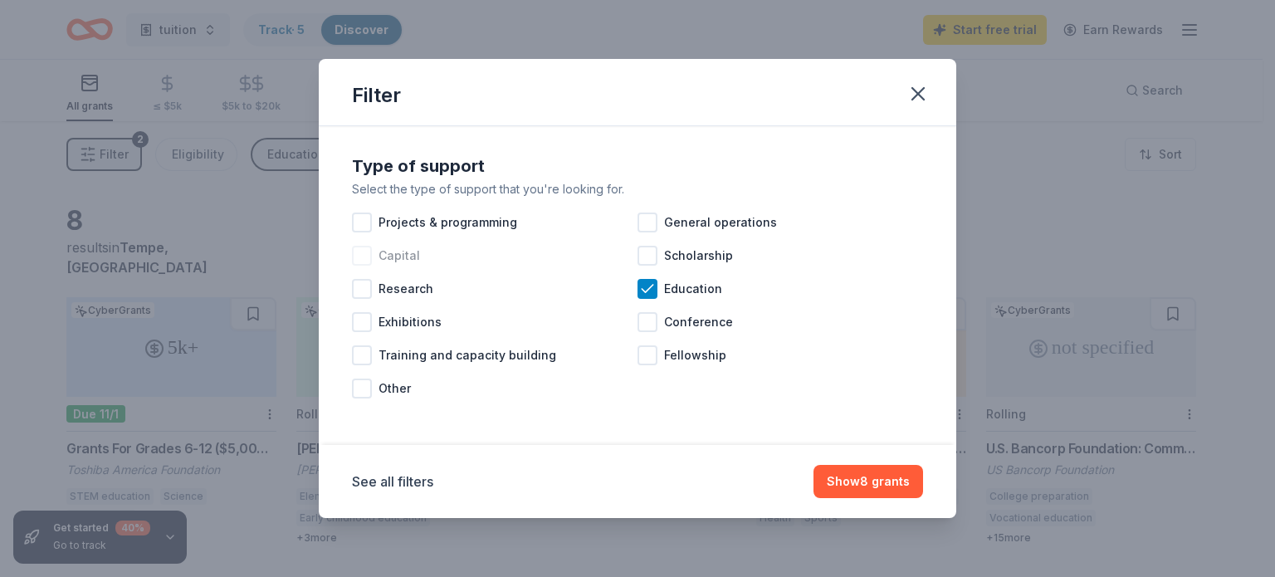
click at [362, 254] on div at bounding box center [362, 256] width 20 height 20
click at [365, 354] on div at bounding box center [362, 355] width 20 height 20
click at [876, 476] on button "Show 8 grants" at bounding box center [868, 481] width 110 height 33
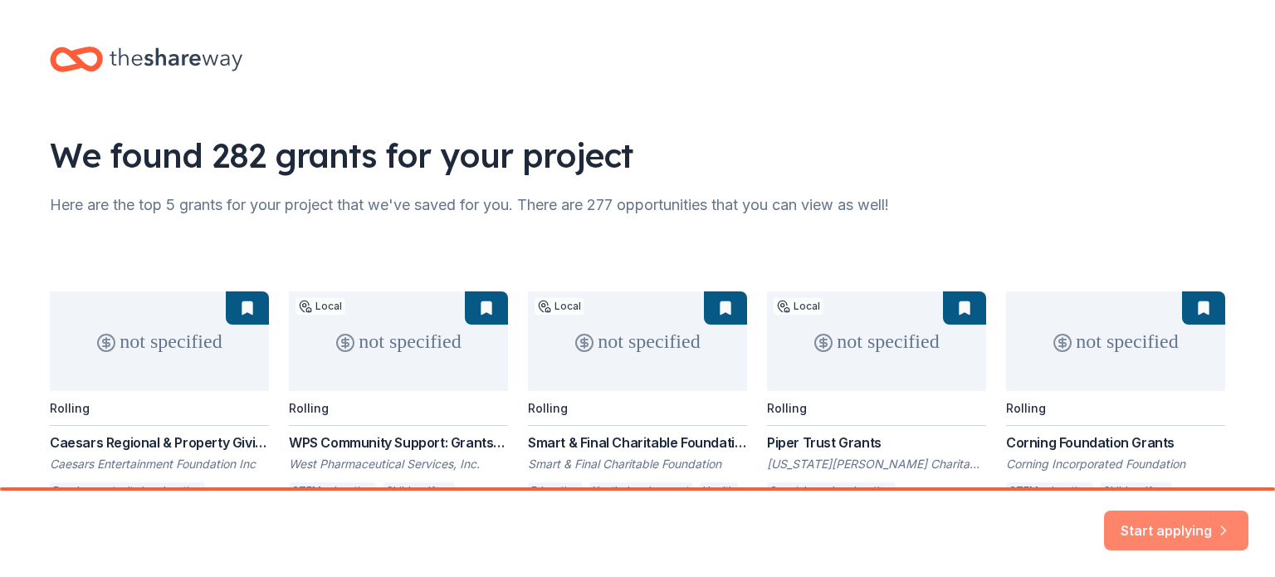
click at [1149, 525] on button "Start applying" at bounding box center [1176, 521] width 144 height 40
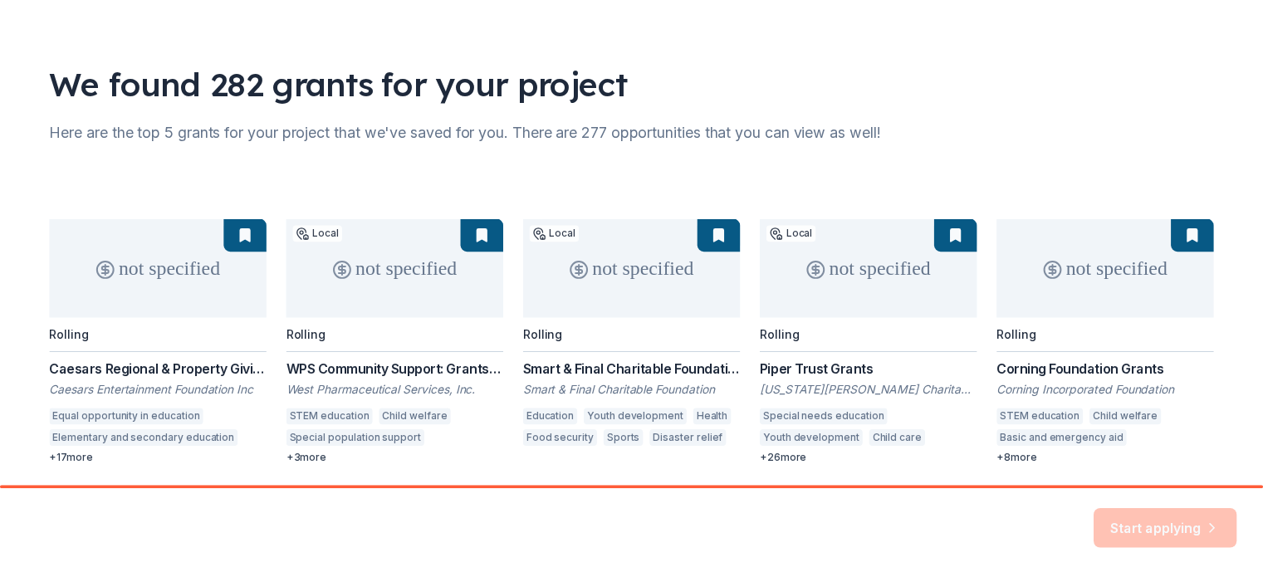
scroll to position [131, 0]
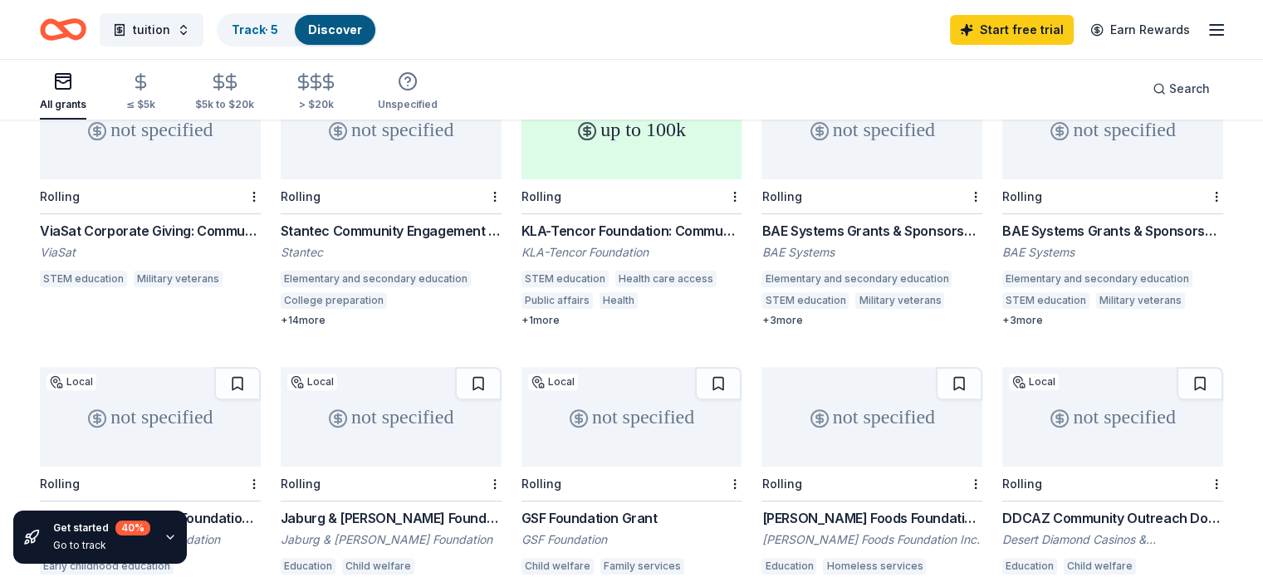
scroll to position [1009, 0]
